Goal: Check status: Check status

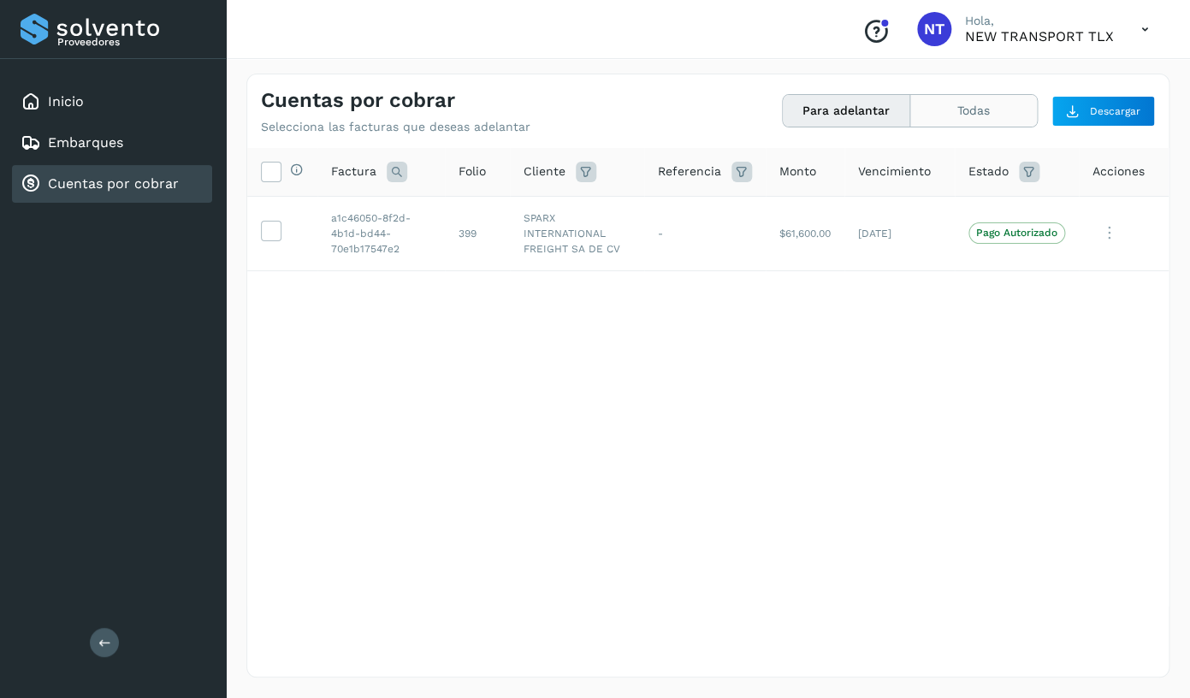
click at [967, 116] on button "Todas" at bounding box center [974, 111] width 127 height 32
